Goal: Information Seeking & Learning: Learn about a topic

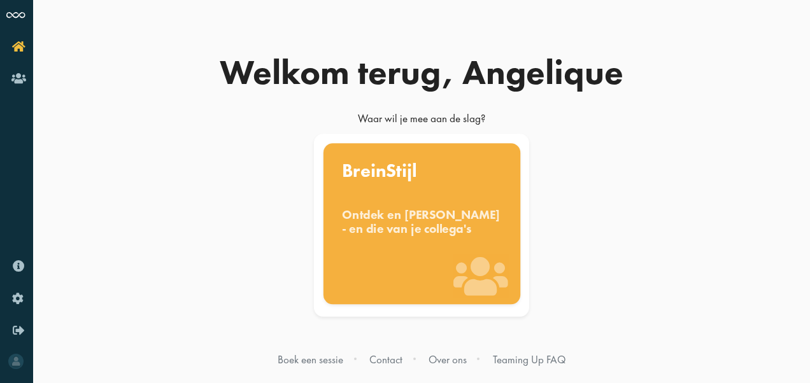
click at [448, 191] on div "BreinStijl Ontdek en benut jouw denkstijl - en die van je collega's" at bounding box center [421, 223] width 197 height 161
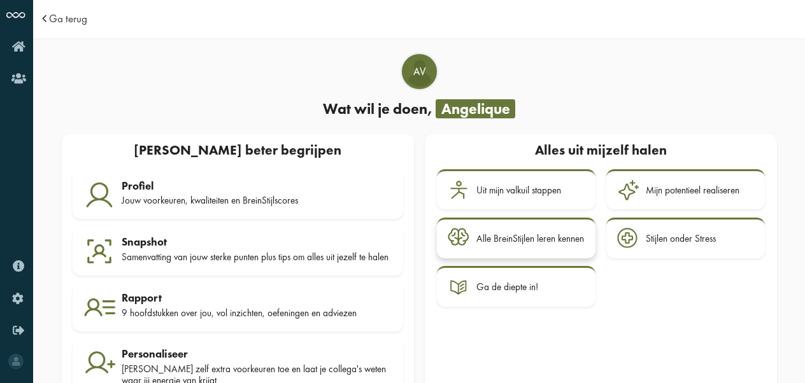
click at [500, 241] on div "Alle BreinStijlen leren kennen" at bounding box center [530, 238] width 108 height 11
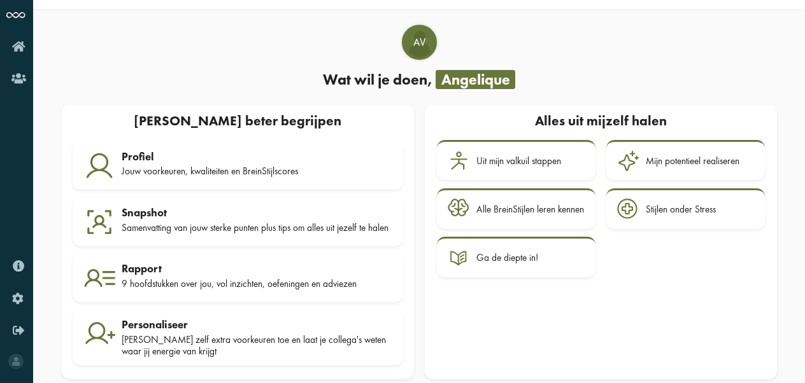
scroll to position [48, 0]
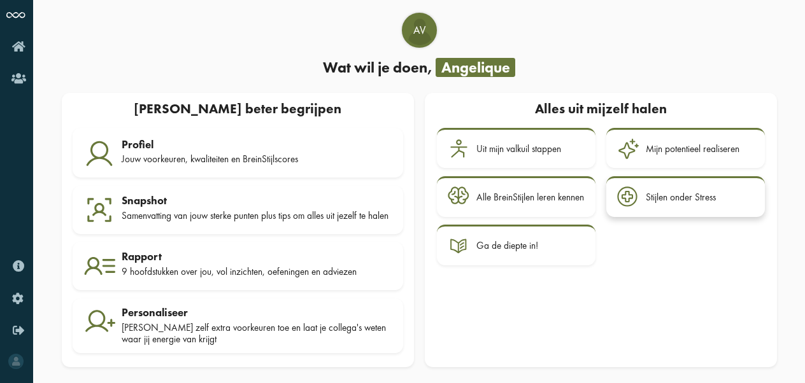
click at [658, 199] on div "Stijlen onder Stress" at bounding box center [700, 198] width 108 height 22
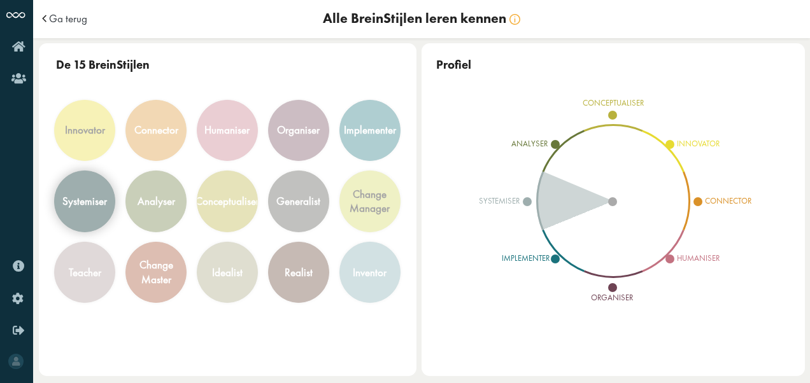
click at [99, 200] on div "systemiser" at bounding box center [84, 201] width 45 height 15
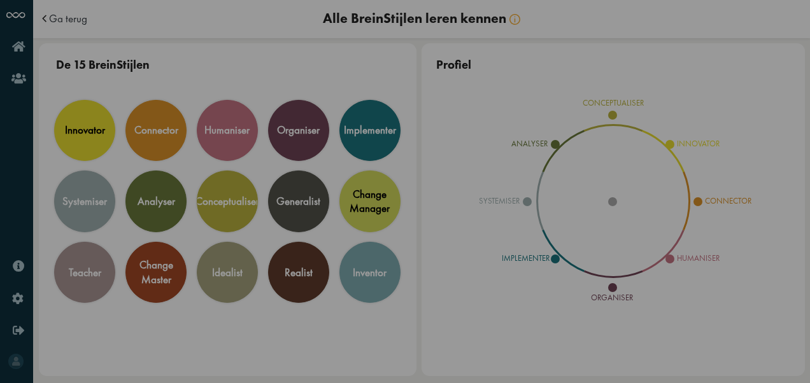
click at [670, 29] on icon "Close this dialog" at bounding box center [671, 26] width 20 height 20
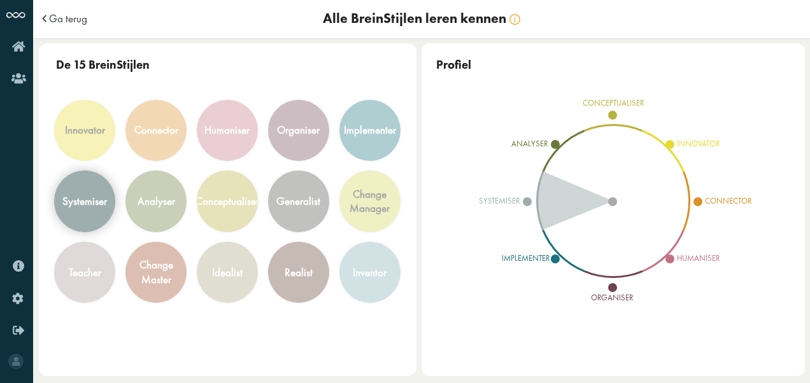
click at [99, 206] on div "systemiser" at bounding box center [84, 201] width 45 height 15
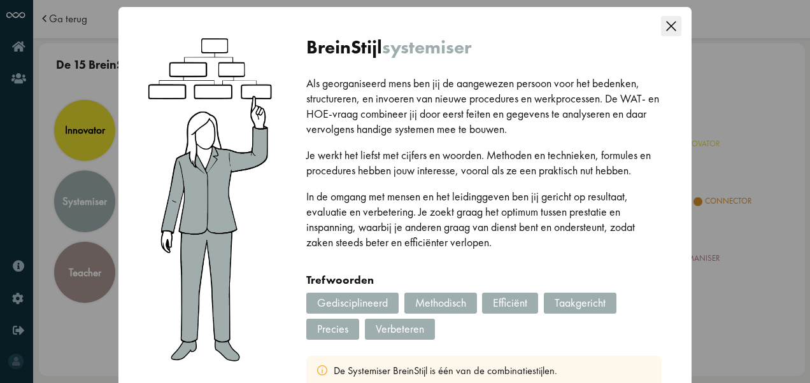
click at [667, 25] on icon "Close this dialog" at bounding box center [671, 26] width 20 height 20
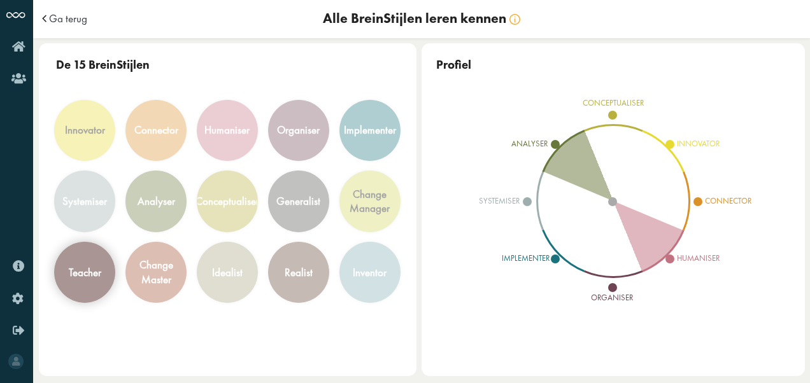
click at [80, 286] on div "teacher" at bounding box center [85, 273] width 60 height 60
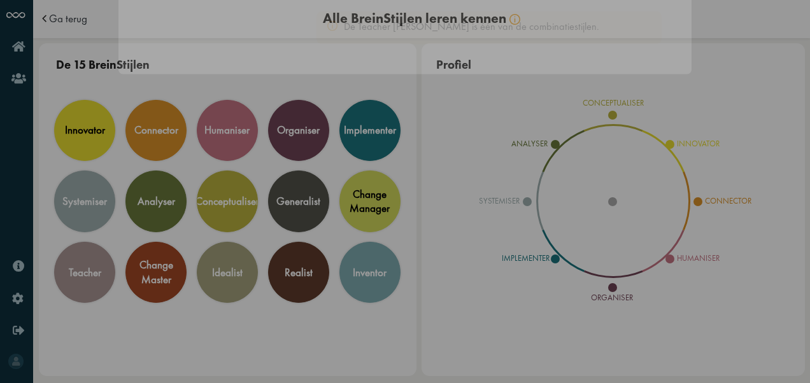
click at [674, 28] on icon "Close this dialog" at bounding box center [671, 26] width 20 height 20
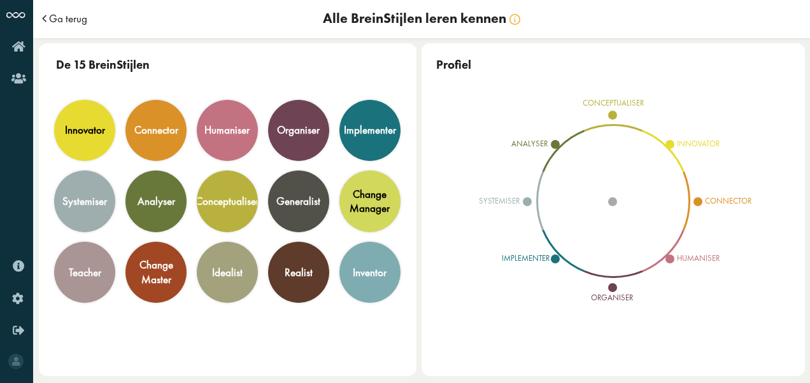
click at [76, 15] on span "Ga terug" at bounding box center [68, 18] width 38 height 11
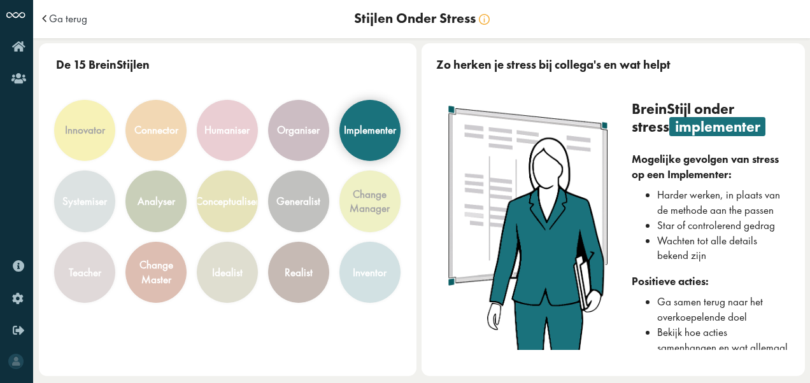
click at [382, 132] on div "implementer" at bounding box center [370, 130] width 52 height 15
click at [383, 127] on div "implementer" at bounding box center [370, 130] width 52 height 15
click at [381, 128] on div "implementer" at bounding box center [370, 130] width 52 height 15
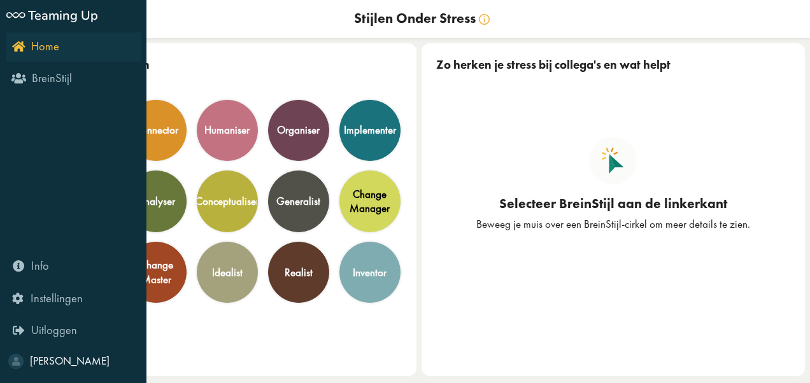
click at [62, 50] on link "Home" at bounding box center [74, 46] width 136 height 29
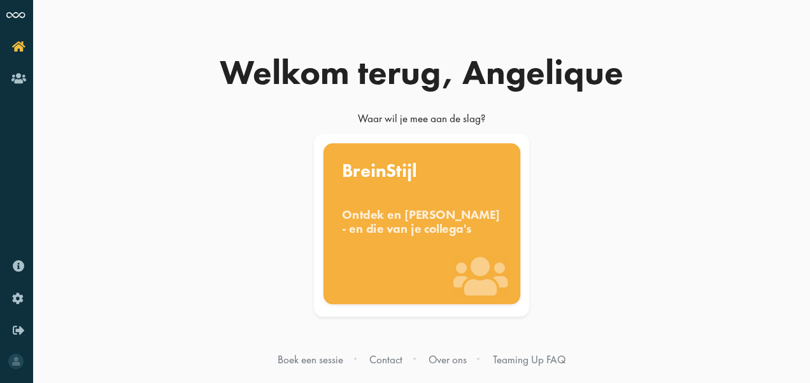
click at [421, 224] on div "Ontdek en benut jouw denkstijl - en die van je collega's" at bounding box center [422, 222] width 160 height 28
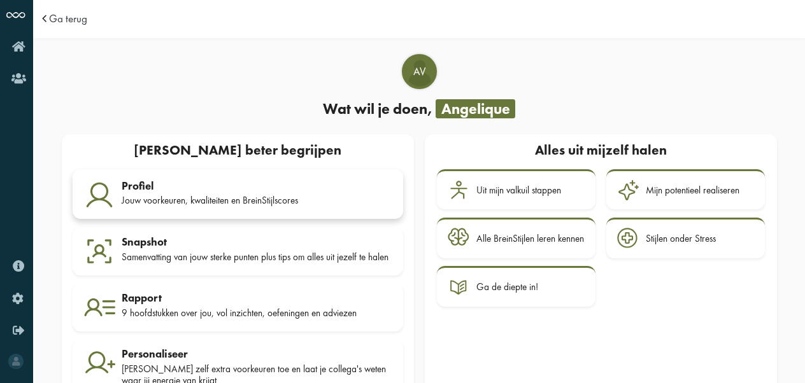
scroll to position [48, 0]
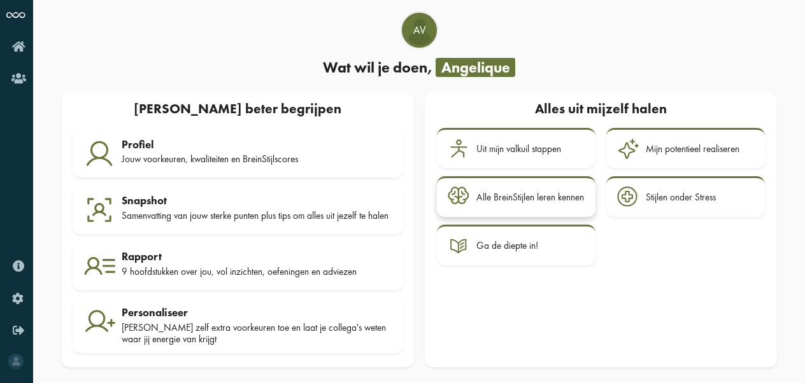
click at [488, 192] on div "Alle BreinStijlen leren kennen" at bounding box center [530, 197] width 108 height 11
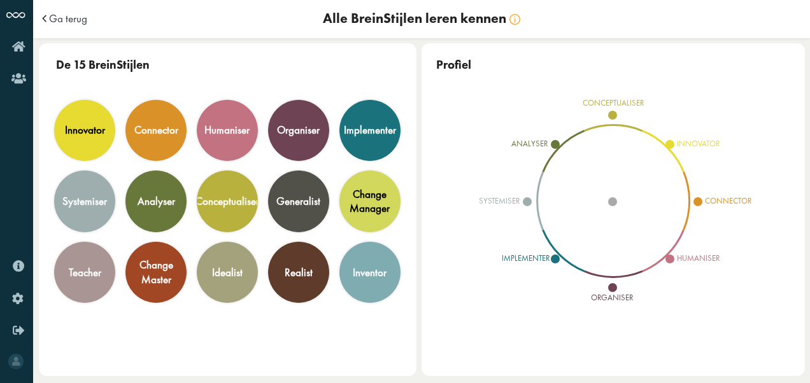
click at [517, 199] on span "systemiser" at bounding box center [499, 200] width 41 height 11
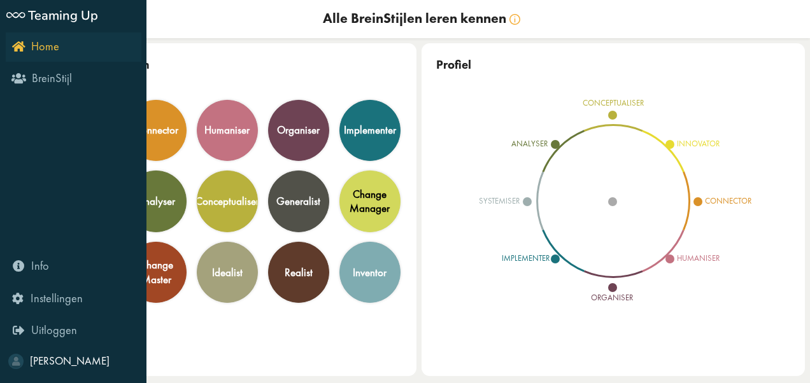
click at [22, 52] on icon "Home" at bounding box center [35, 46] width 47 height 12
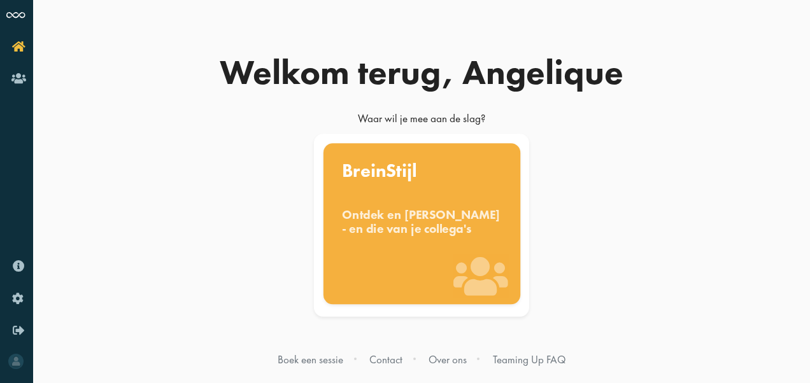
click at [400, 236] on div "Ontdek en [PERSON_NAME] - en die van je collega's" at bounding box center [422, 222] width 160 height 28
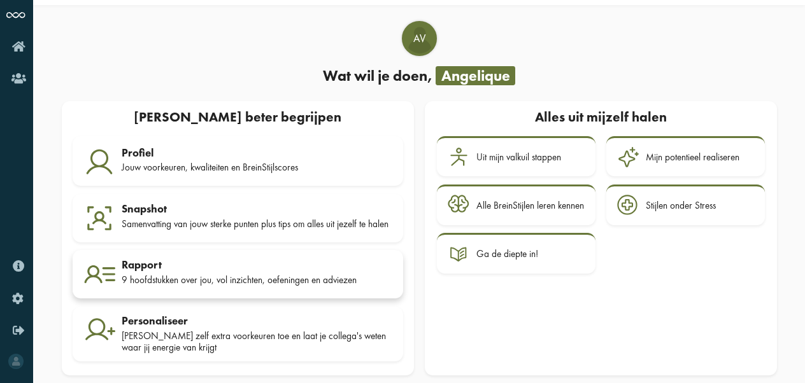
scroll to position [48, 0]
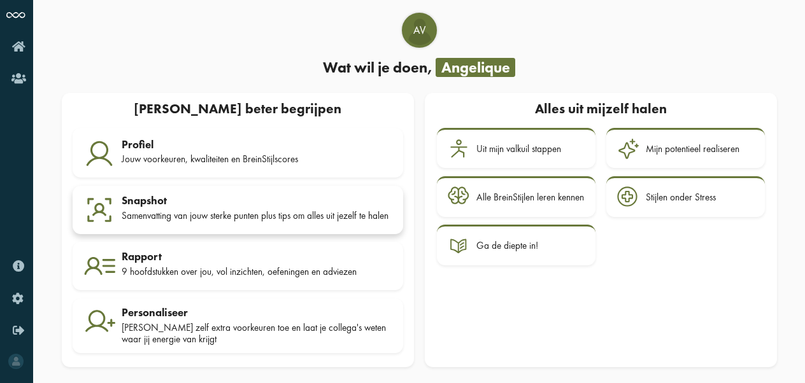
click at [202, 194] on div "Snapshot" at bounding box center [257, 200] width 271 height 13
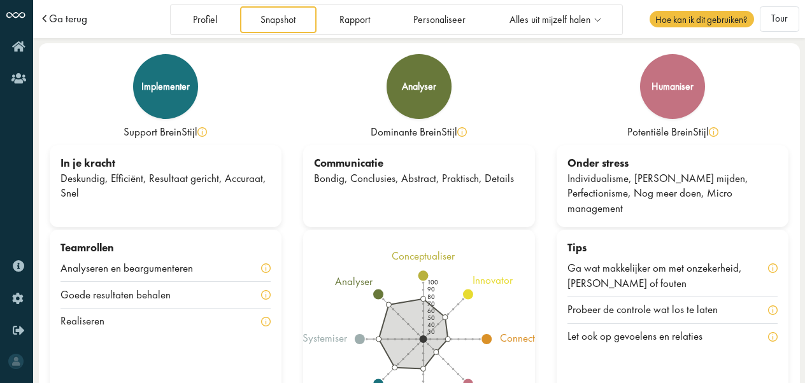
click at [78, 18] on span "Ga terug" at bounding box center [68, 18] width 38 height 11
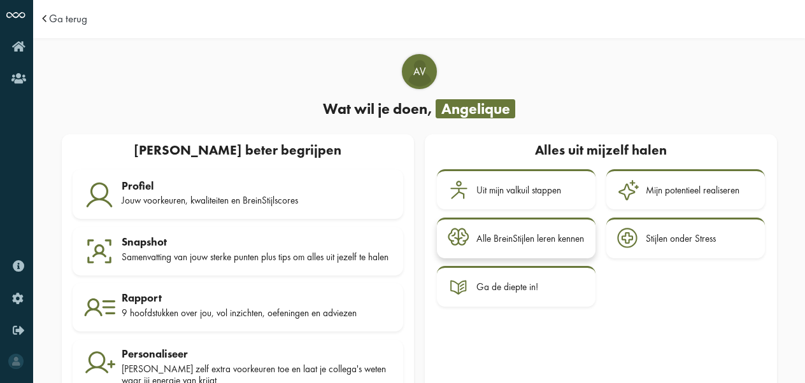
click at [571, 235] on div "Alle BreinStijlen leren kennen" at bounding box center [530, 238] width 108 height 11
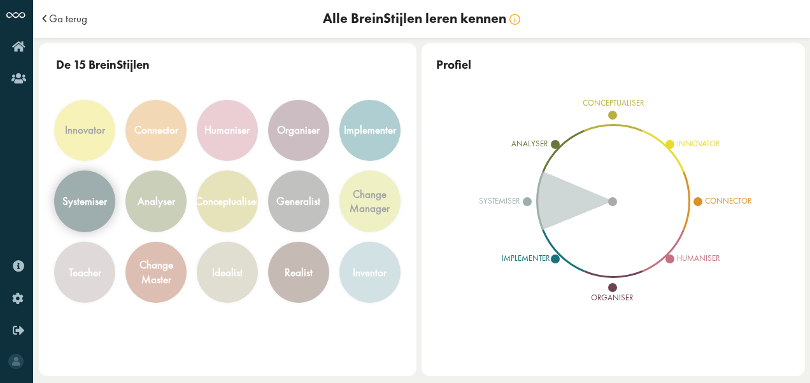
click at [95, 197] on div "systemiser" at bounding box center [84, 201] width 45 height 15
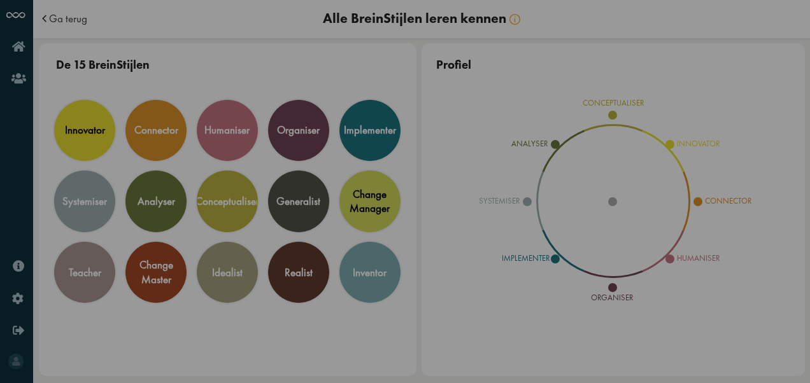
click at [667, 31] on icon "Close this dialog" at bounding box center [671, 26] width 20 height 20
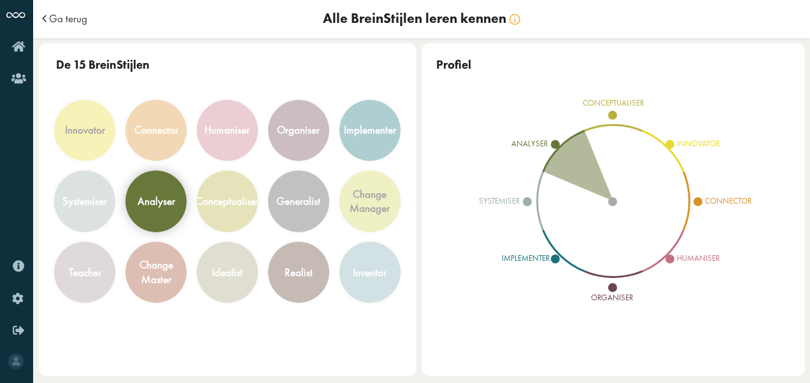
click at [146, 211] on div "analyser" at bounding box center [156, 201] width 60 height 60
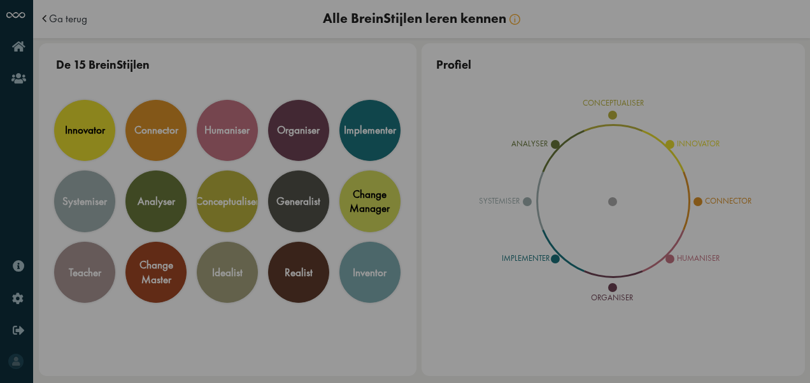
click at [667, 24] on icon "Close this dialog" at bounding box center [671, 26] width 10 height 10
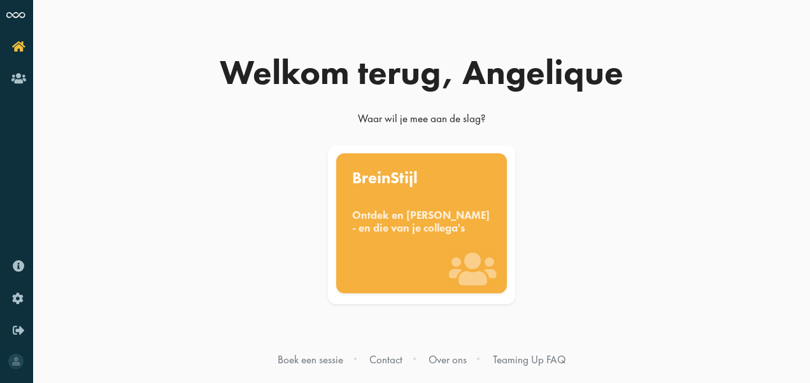
click at [423, 191] on div "BreinStijl Ontdek en [PERSON_NAME] - en die van je collega's" at bounding box center [421, 223] width 171 height 140
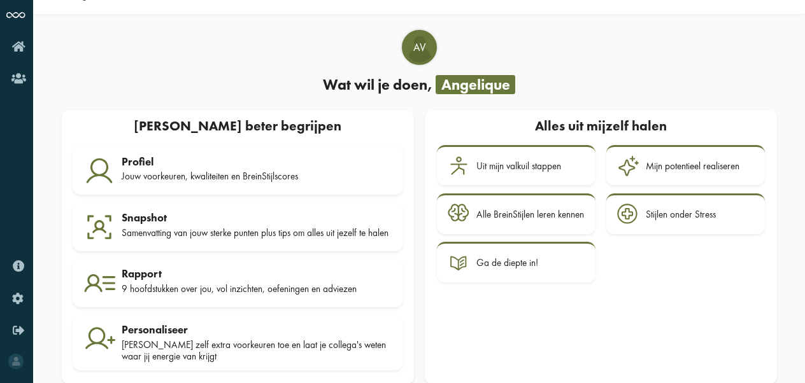
scroll to position [48, 0]
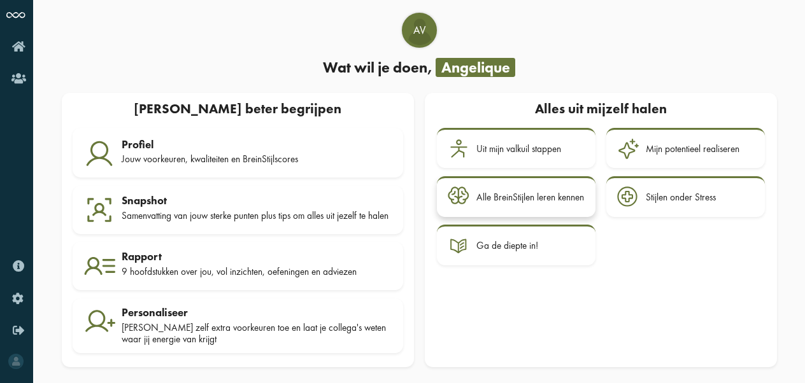
click at [542, 192] on div "Alle BreinStijlen leren kennen" at bounding box center [530, 197] width 108 height 11
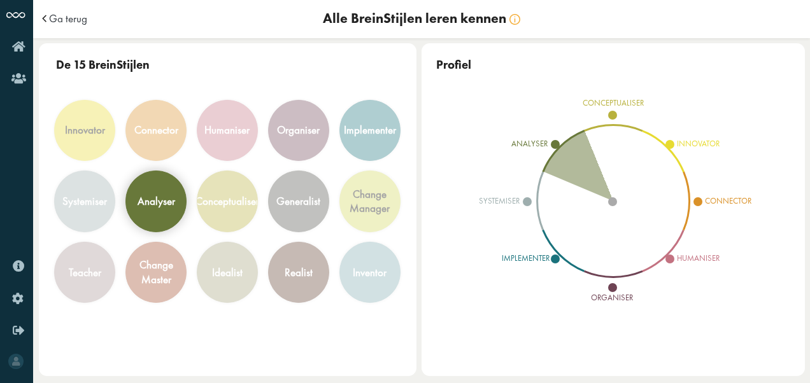
click at [154, 198] on div "analyser" at bounding box center [157, 201] width 38 height 15
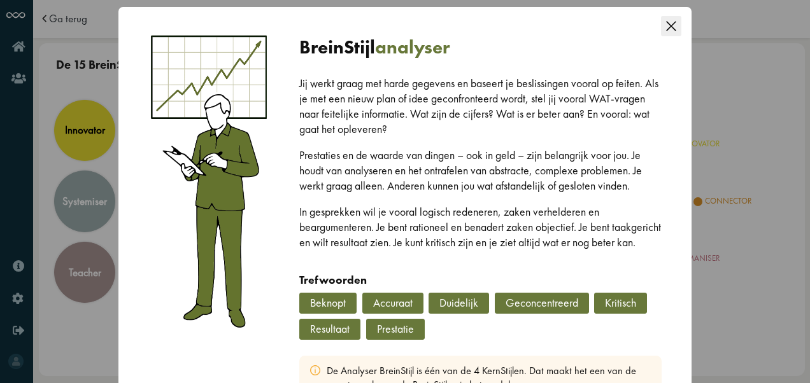
click at [677, 32] on icon "Close this dialog" at bounding box center [671, 26] width 20 height 20
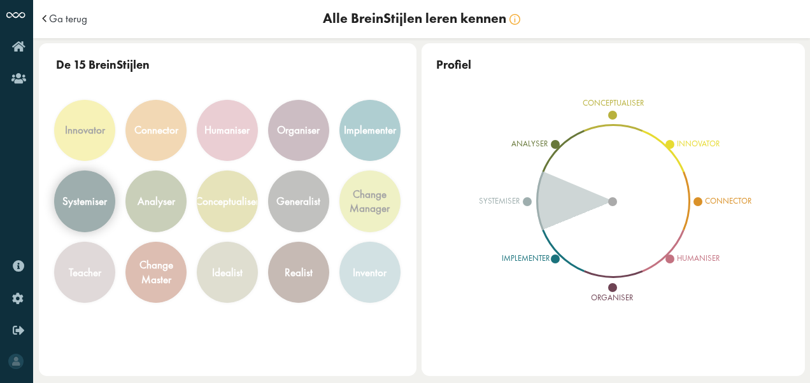
click at [69, 204] on div "systemiser" at bounding box center [84, 201] width 45 height 15
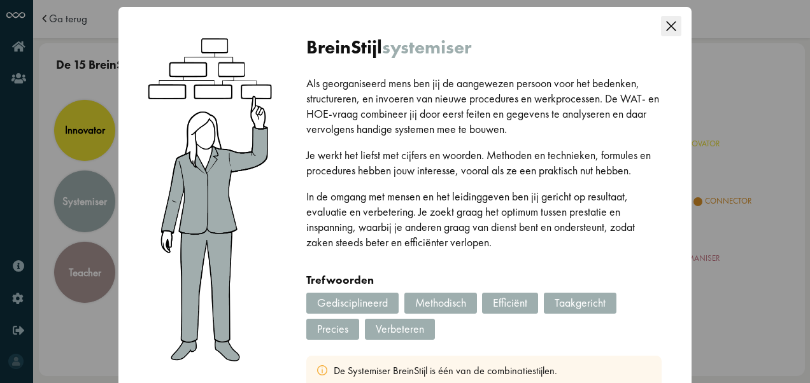
click at [664, 28] on icon "Close this dialog" at bounding box center [671, 26] width 20 height 20
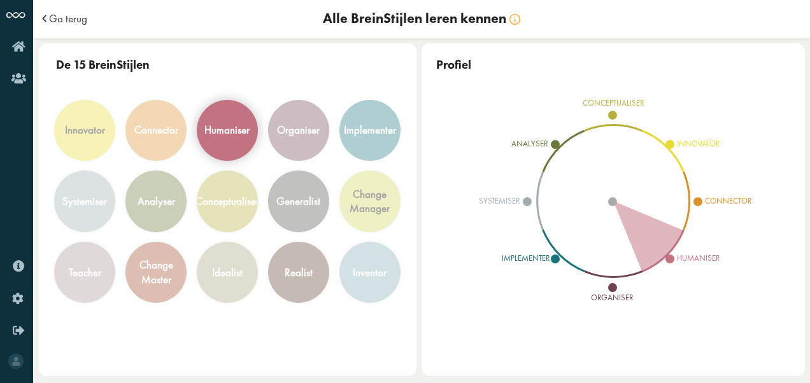
click at [232, 131] on div "humaniser" at bounding box center [226, 130] width 45 height 15
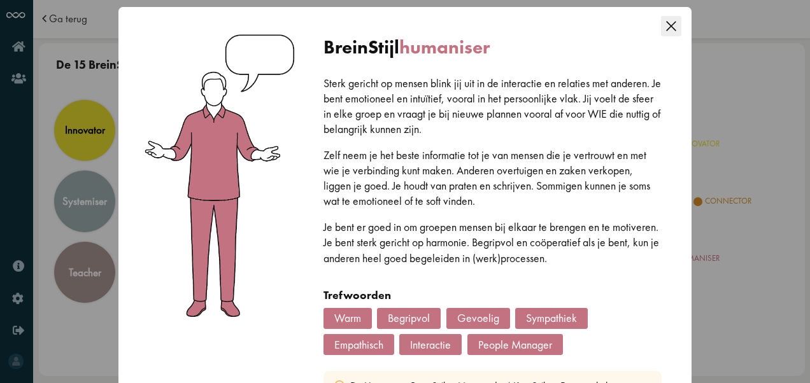
click at [670, 29] on icon "Close this dialog" at bounding box center [671, 26] width 20 height 20
